Goal: Information Seeking & Learning: Check status

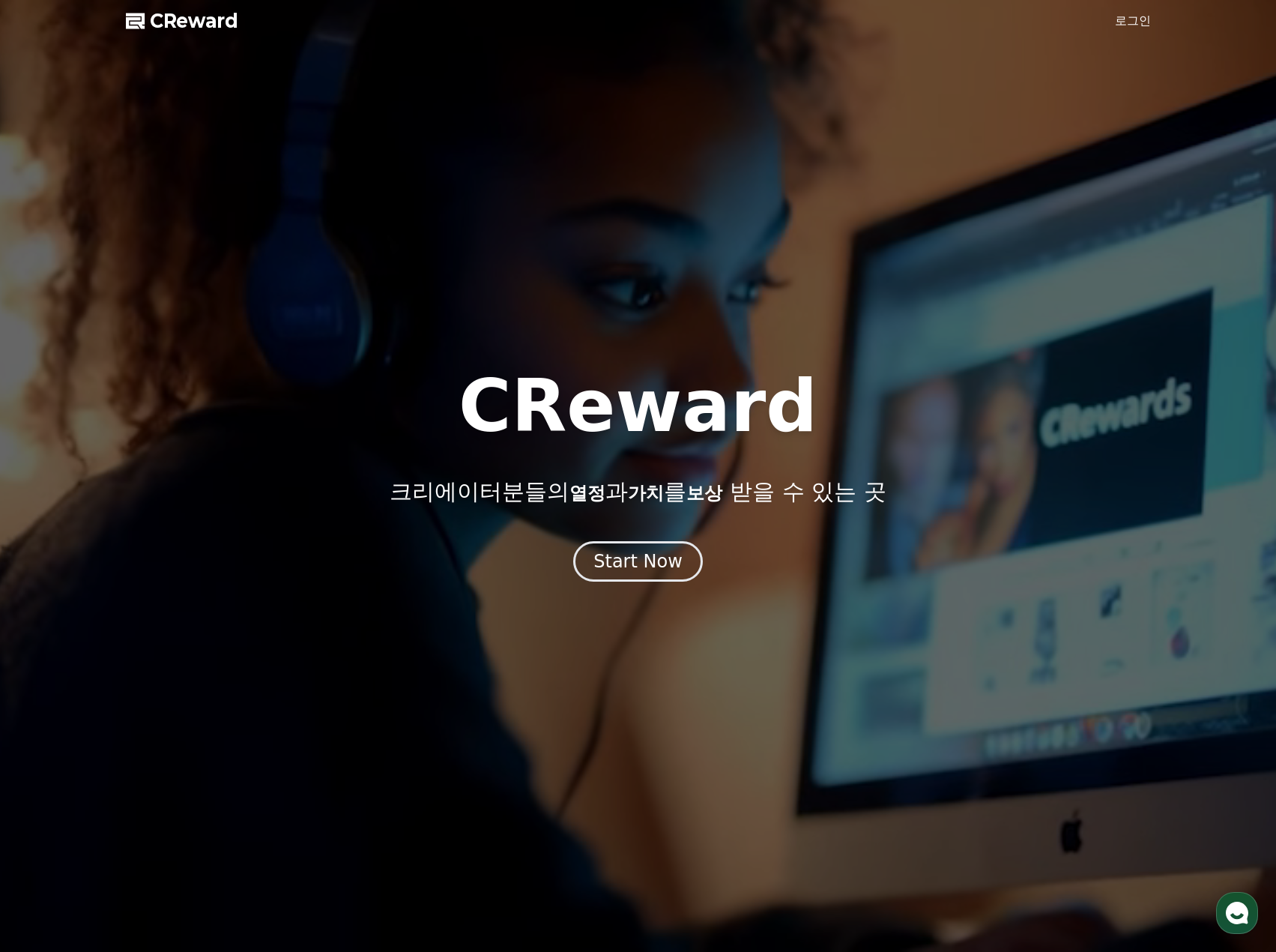
click at [1132, 18] on link "로그인" at bounding box center [1133, 21] width 36 height 18
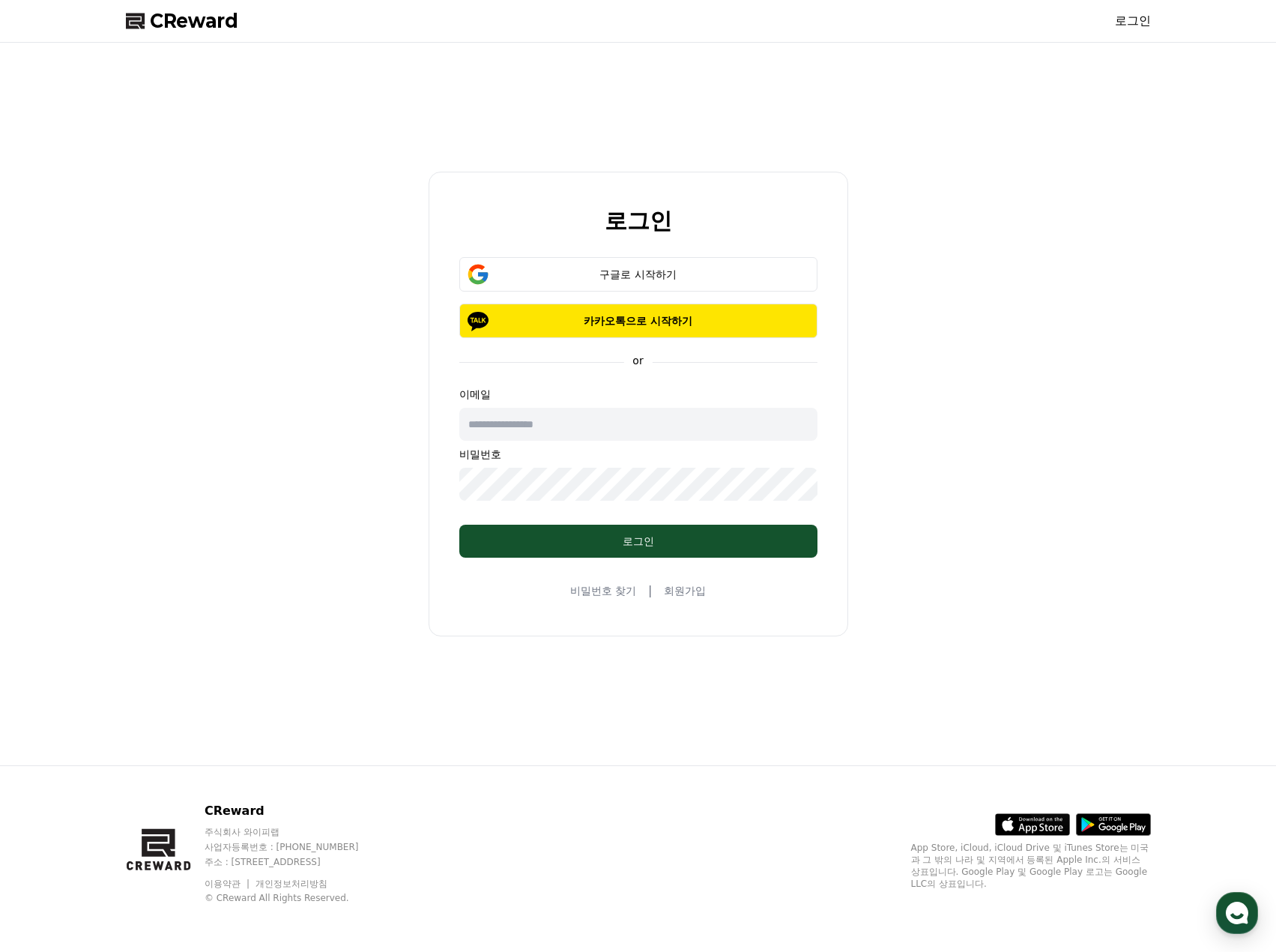
type input "**********"
click at [613, 525] on button "로그인" at bounding box center [638, 541] width 358 height 33
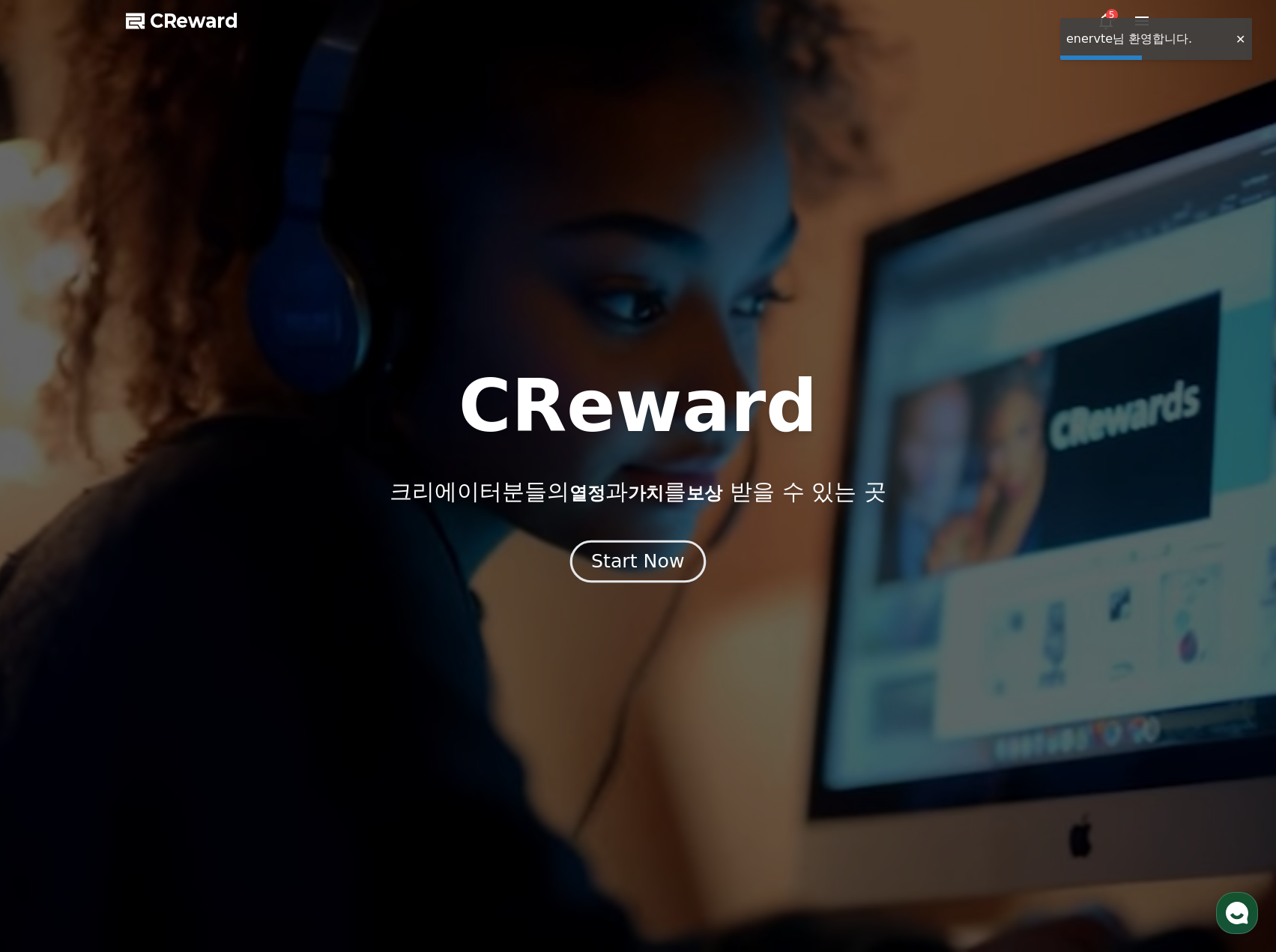
click at [636, 569] on div "Start Now" at bounding box center [638, 561] width 93 height 26
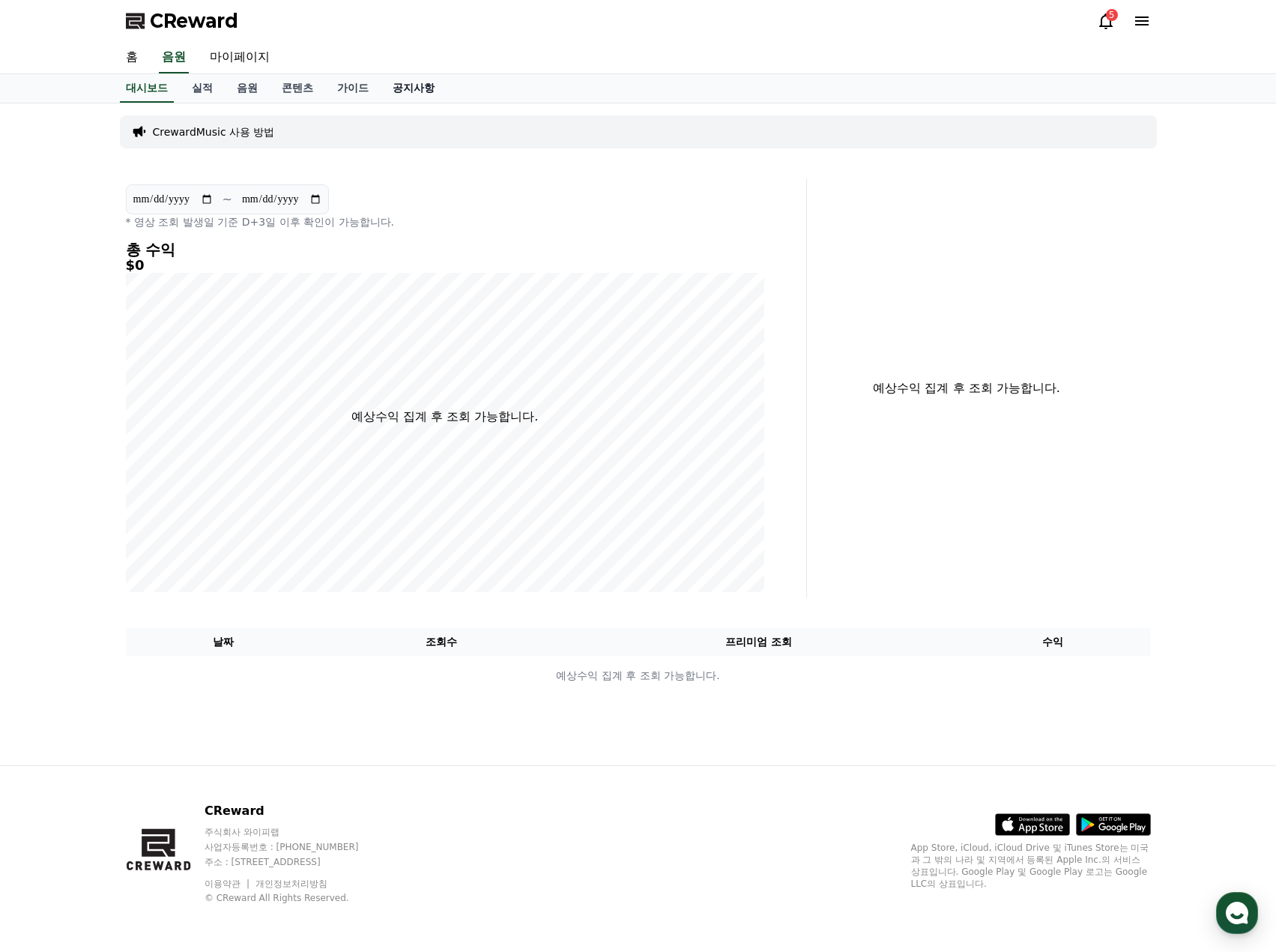
click at [420, 88] on link "공지사항" at bounding box center [413, 88] width 66 height 28
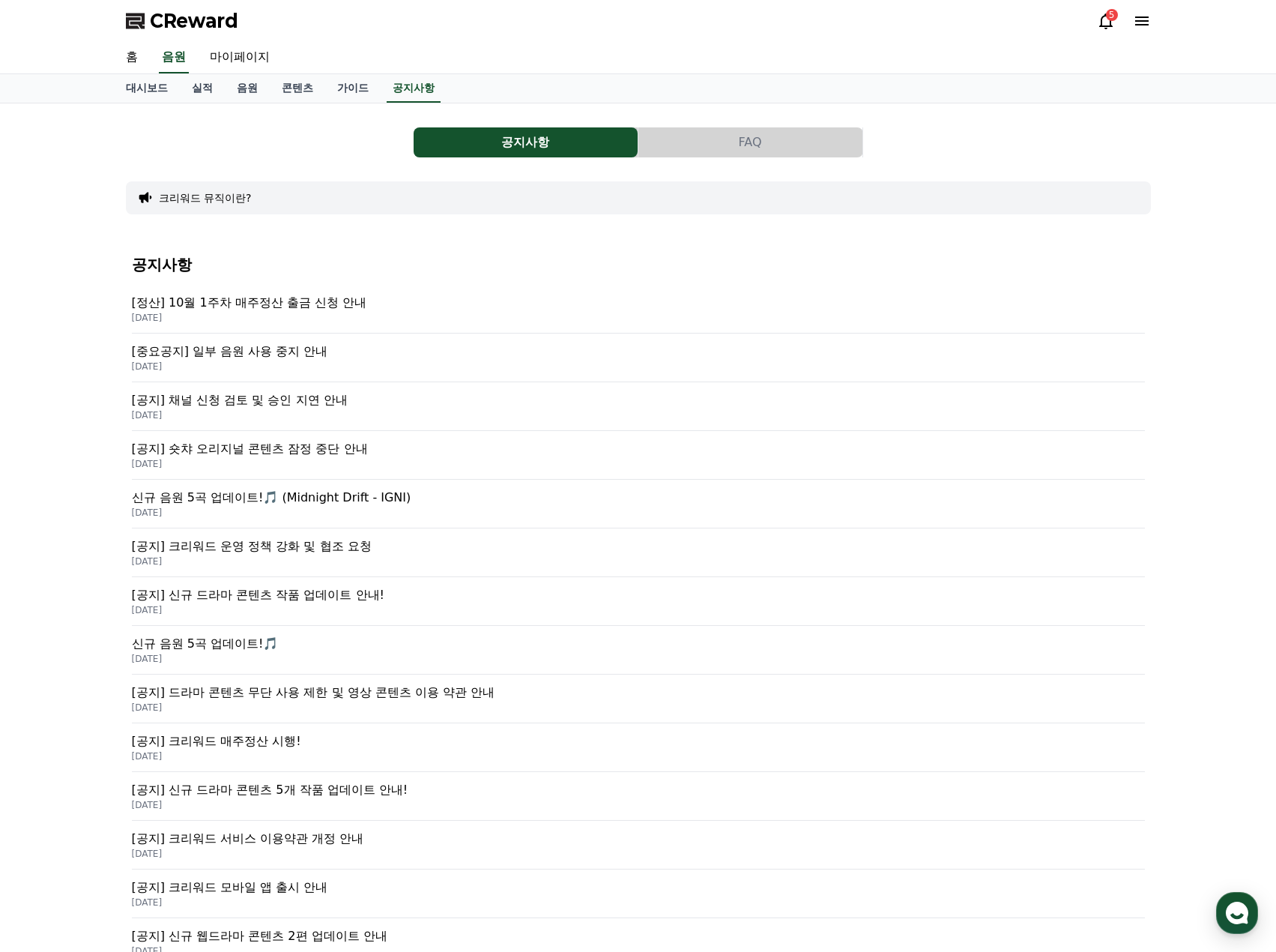
click at [310, 299] on p "[정산] 10월 1주차 매주정산 출금 신청 안내" at bounding box center [638, 303] width 1014 height 18
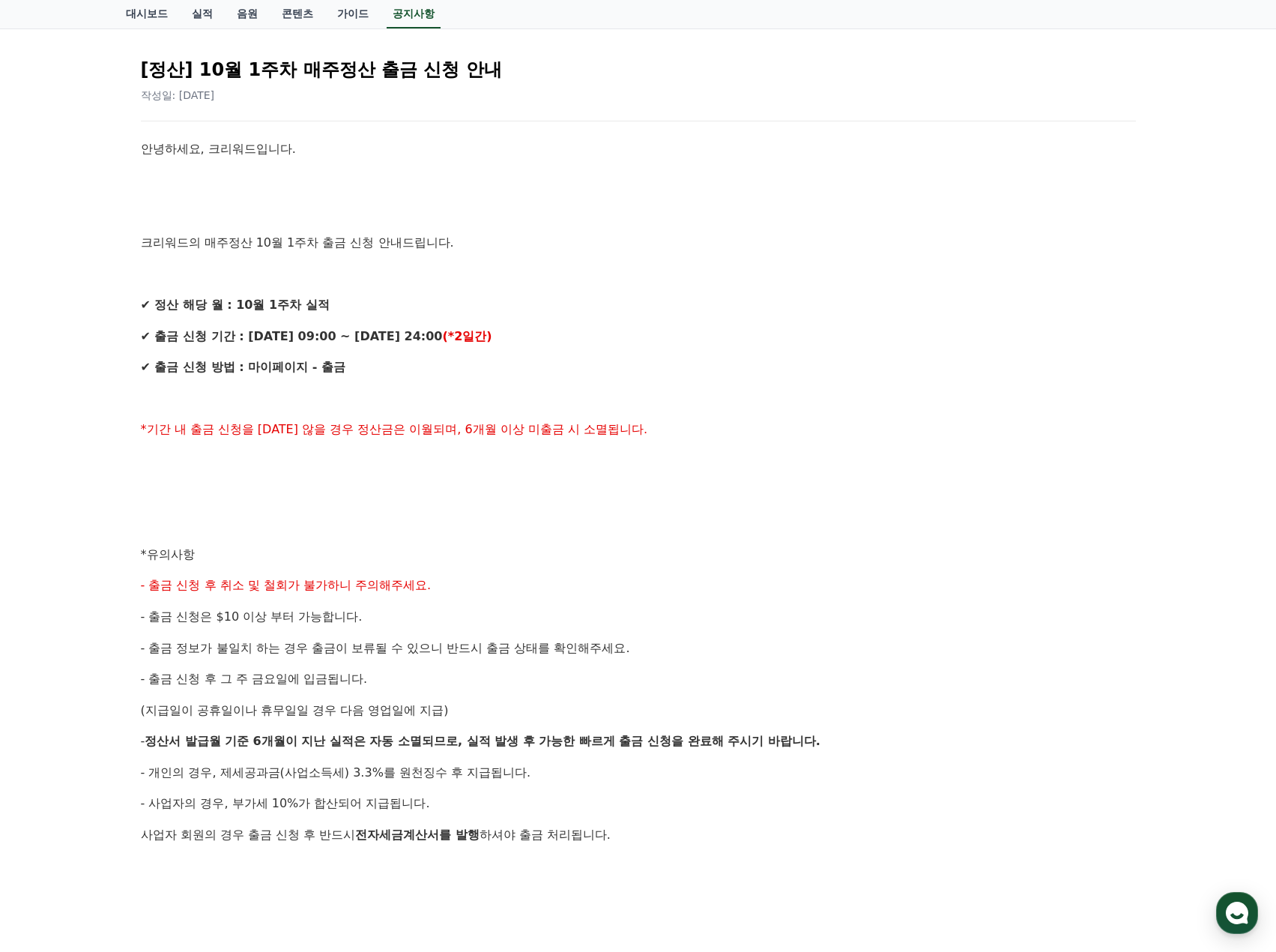
scroll to position [375, 0]
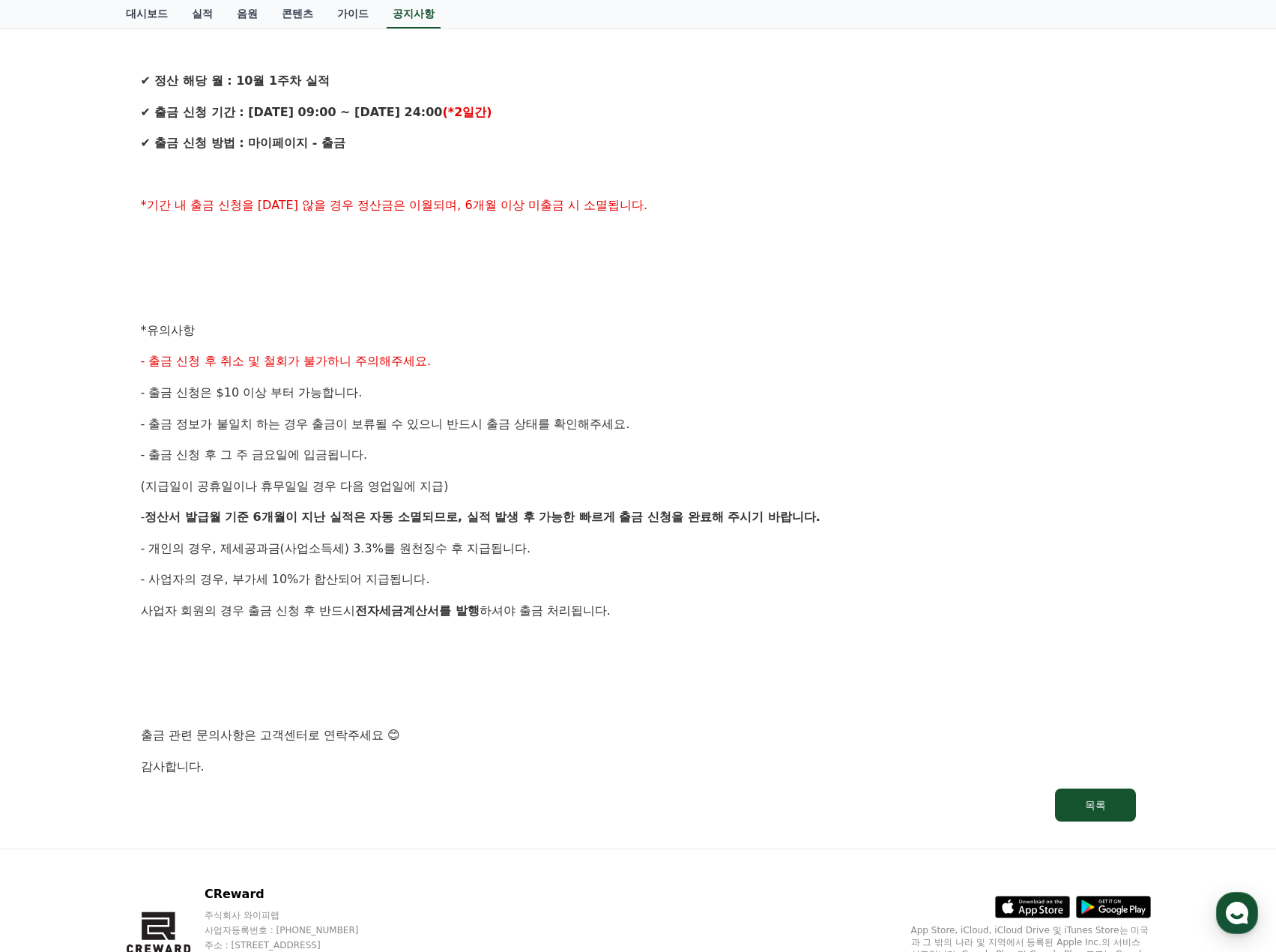
drag, startPoint x: 1000, startPoint y: 683, endPoint x: 877, endPoint y: 643, distance: 129.3
click at [969, 683] on div "안녕하세요, 크리워드입니다. 크리워드의 매주정산 10월 1주차 출금 신청 안내드립니다. ✔ 정산 해당 월 : 10월 1주차 실적 ✔ 출금 신청…" at bounding box center [638, 346] width 995 height 861
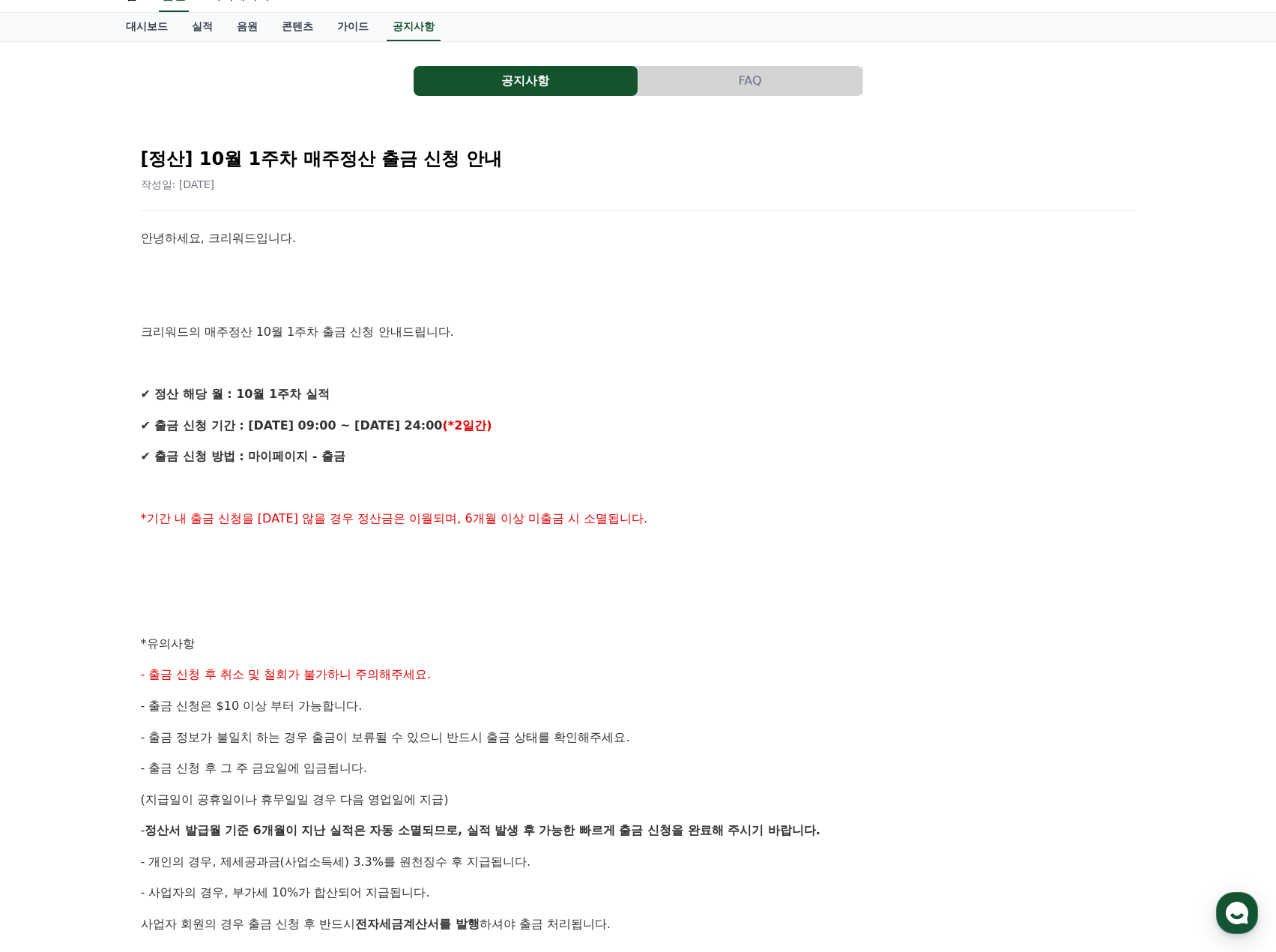
scroll to position [0, 0]
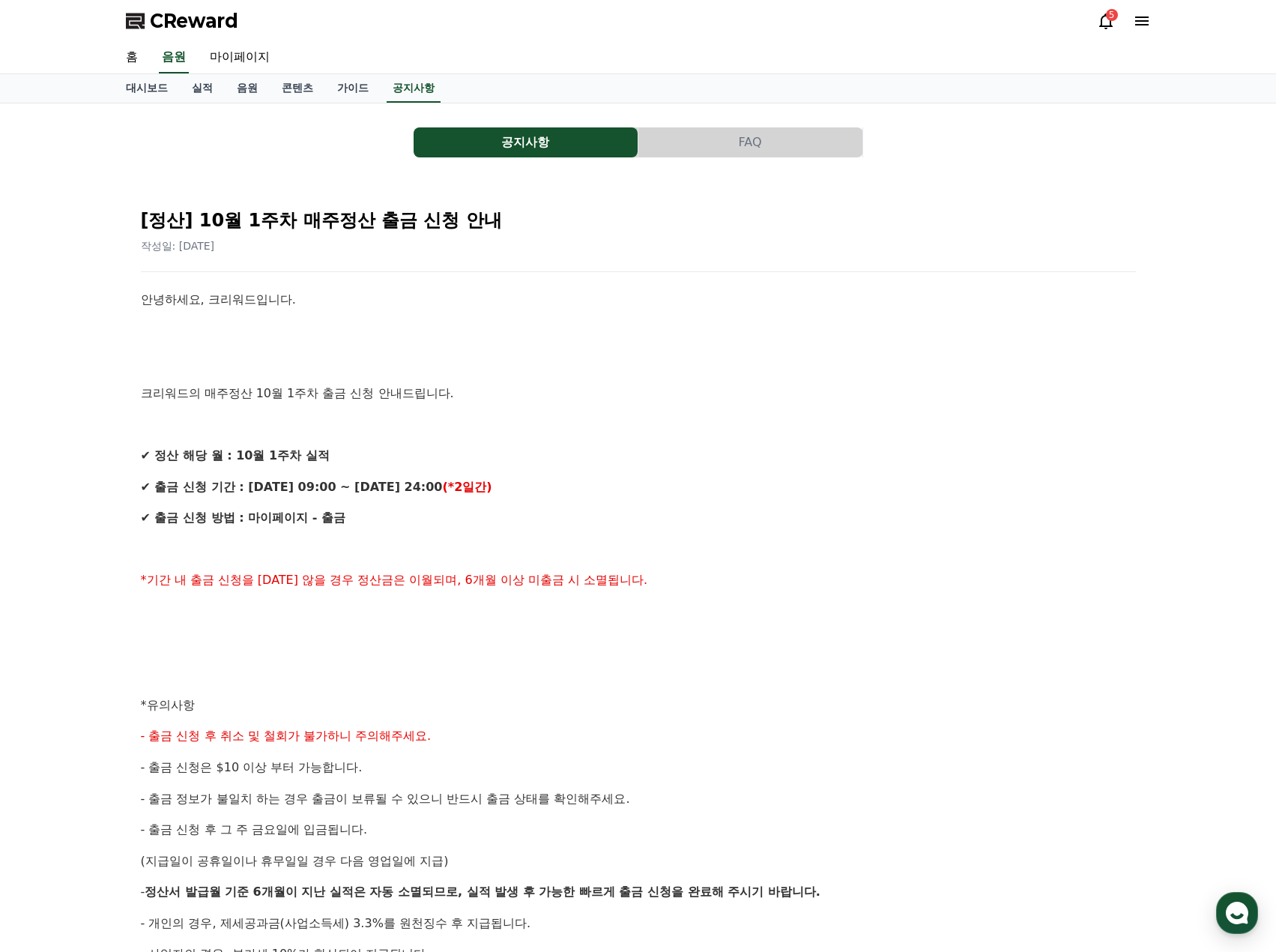
click at [786, 456] on p "✔ 정산 해당 월 : 10월 1주차 실적" at bounding box center [638, 455] width 995 height 19
